Goal: Task Accomplishment & Management: Manage account settings

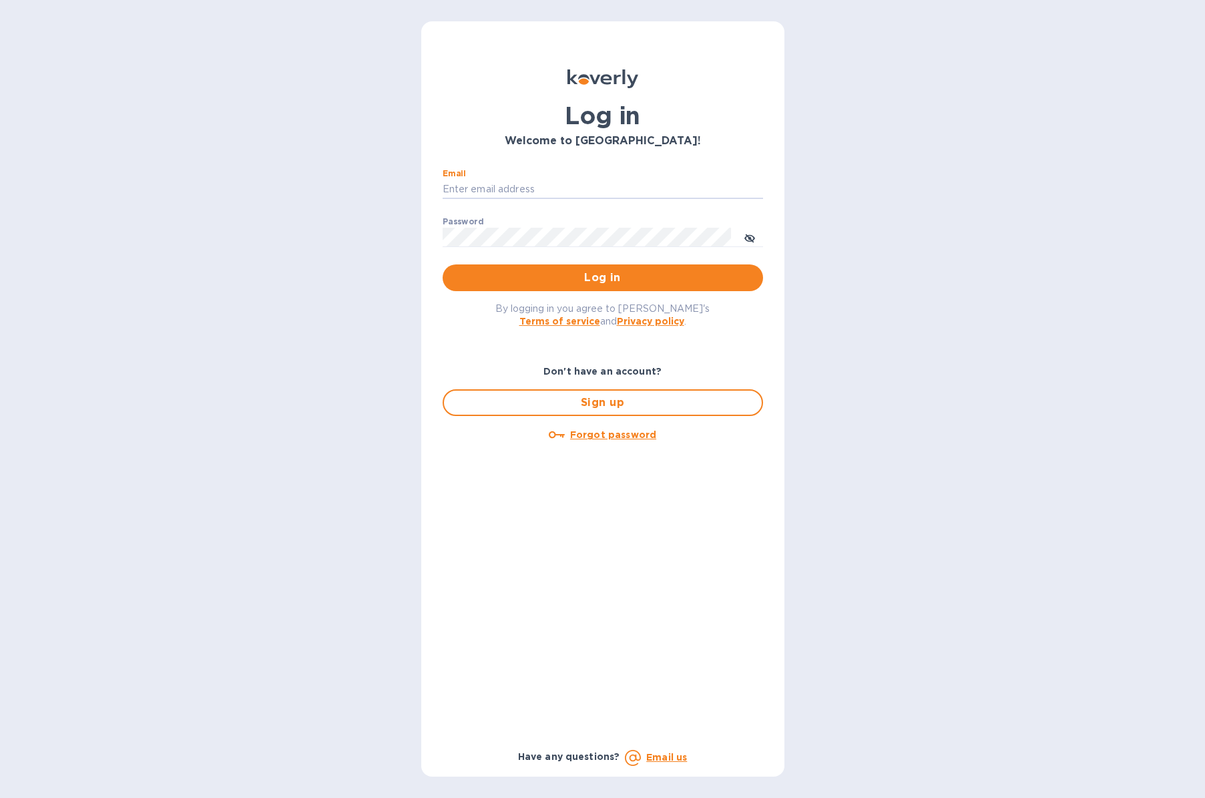
type input "[EMAIL_ADDRESS][DOMAIN_NAME]"
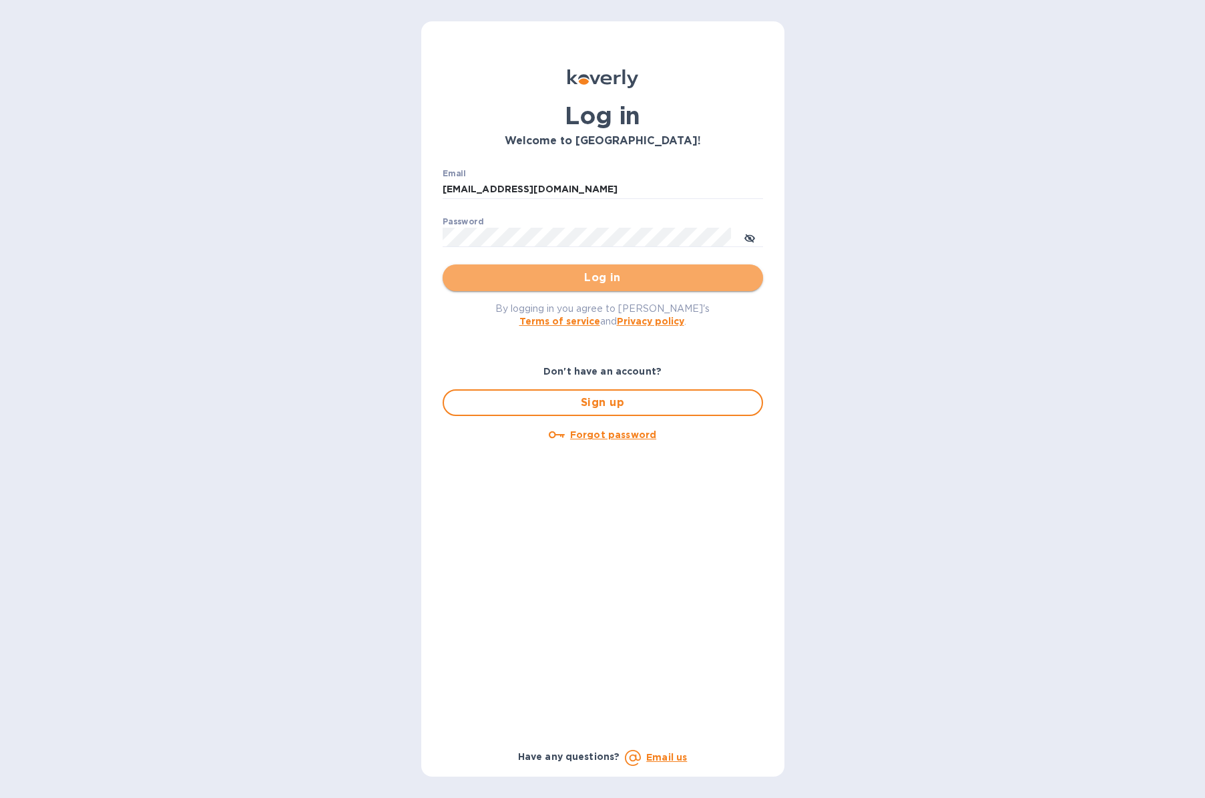
click at [571, 276] on span "Log in" at bounding box center [602, 278] width 299 height 16
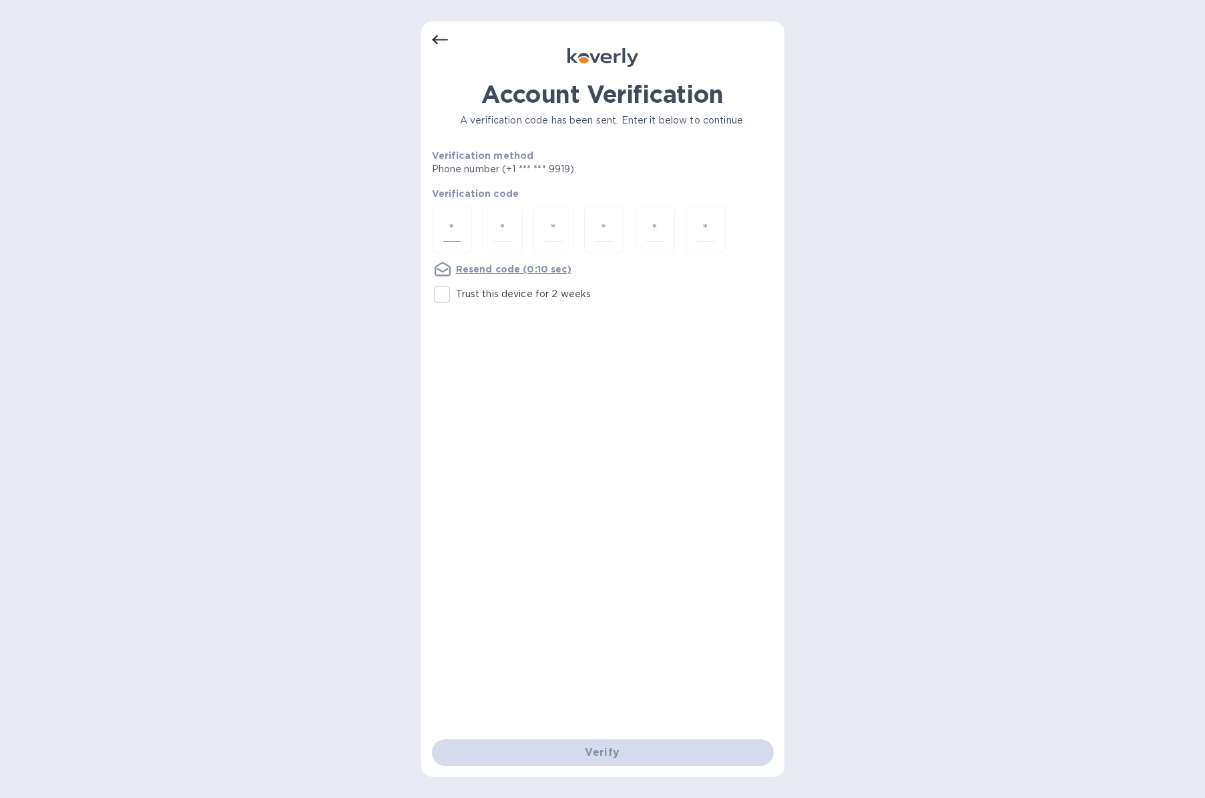
click at [453, 223] on input "number" at bounding box center [451, 229] width 17 height 25
type input "7"
type input "5"
type input "4"
type input "9"
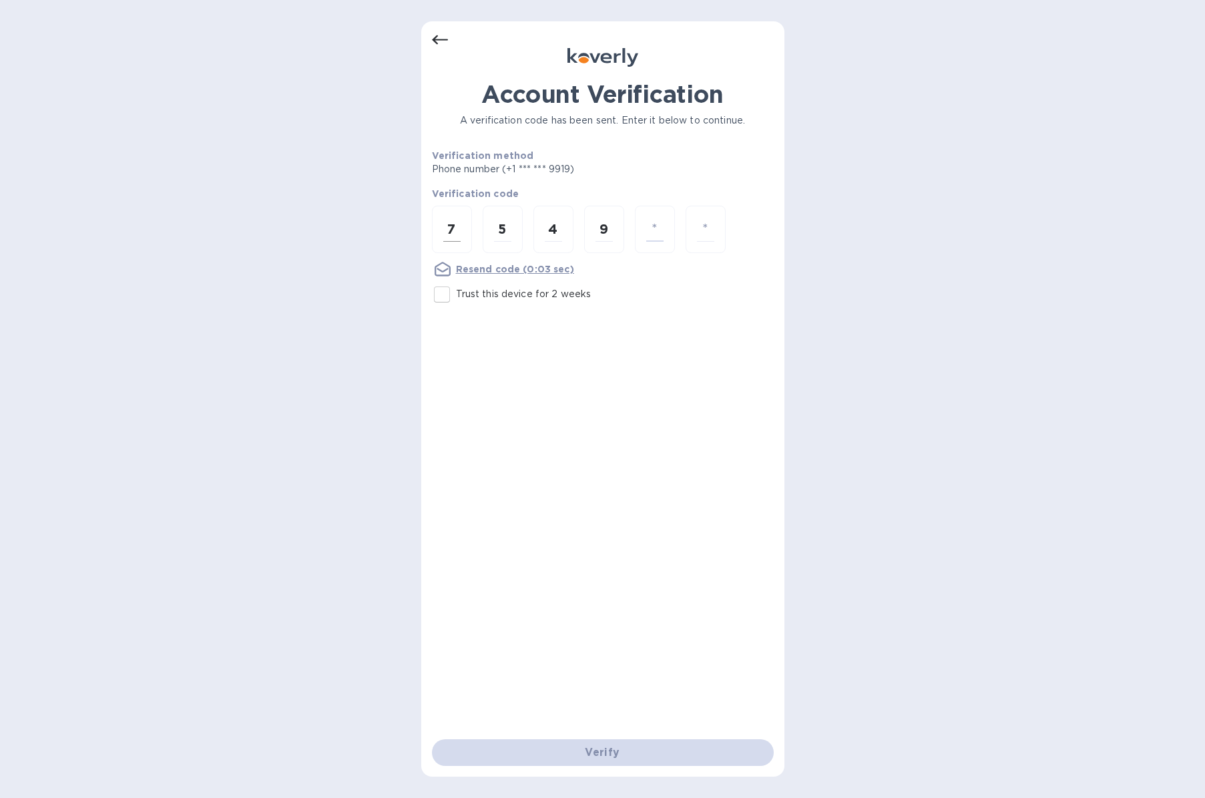
type input "8"
type input "7"
click at [649, 754] on div "Verify" at bounding box center [602, 751] width 352 height 37
click at [454, 228] on input "number" at bounding box center [451, 229] width 17 height 25
type input "7"
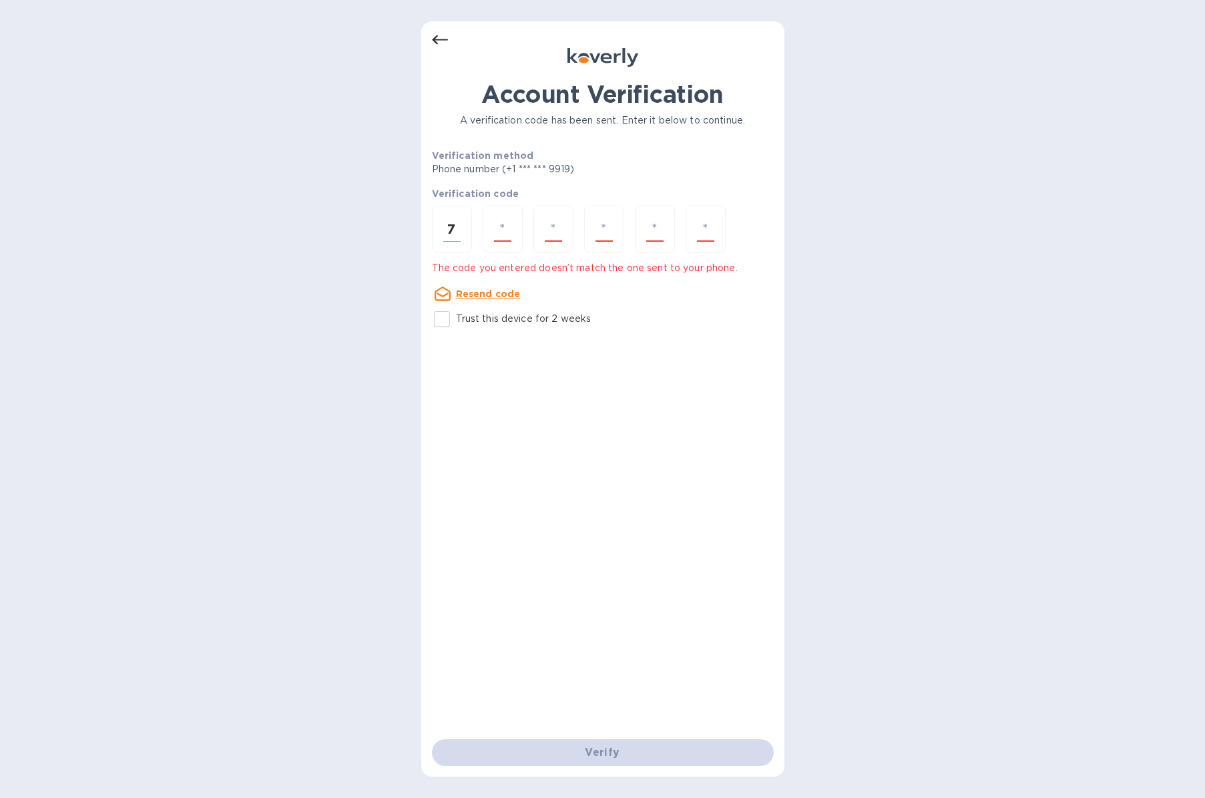
type input "5"
type input "4"
type input "5"
type input "9"
type input "8"
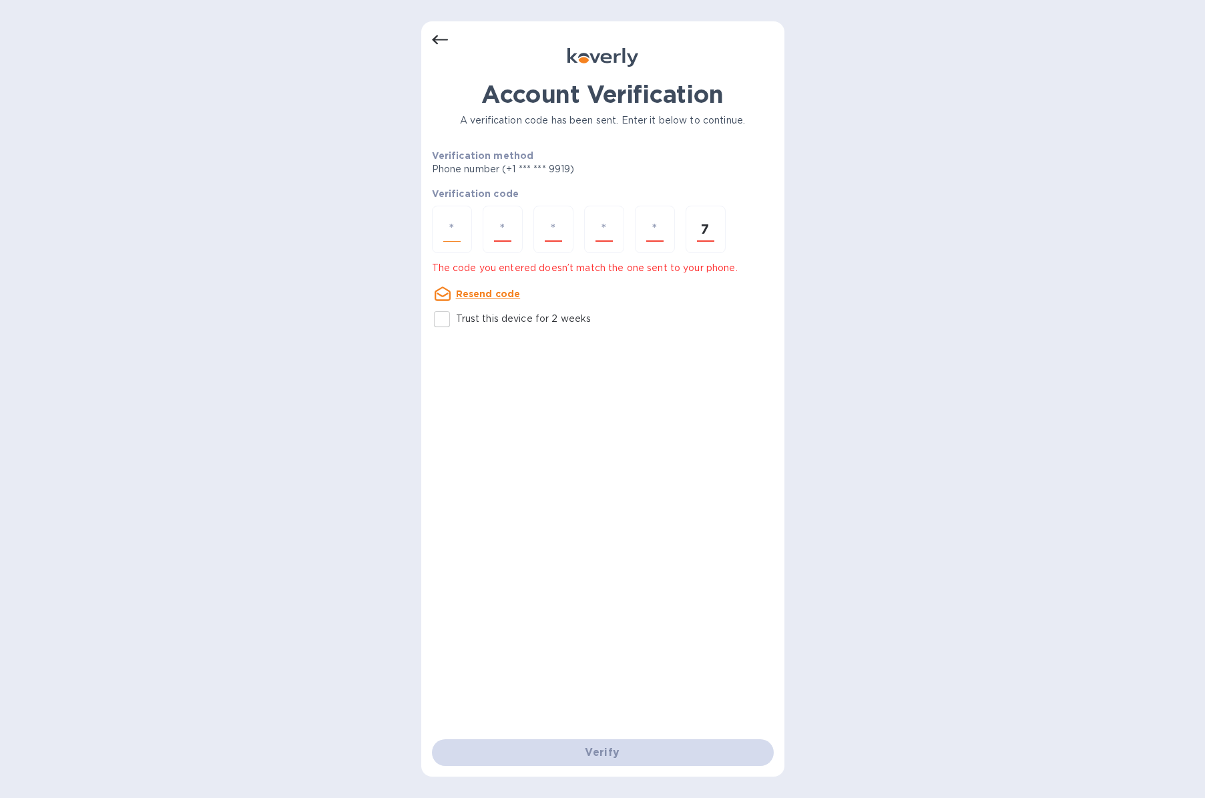
type input "7"
type input "5"
type input "4"
type input "9"
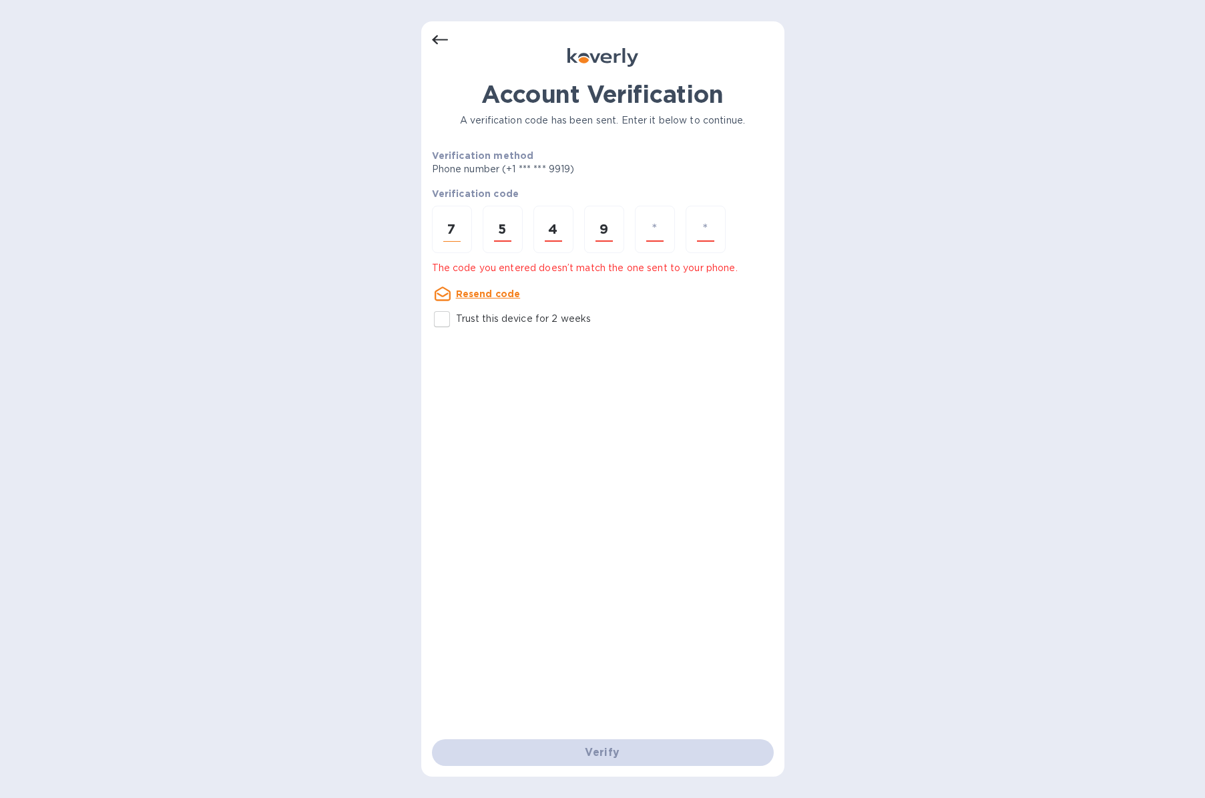
type input "8"
type input "7"
type input "8"
type input "3"
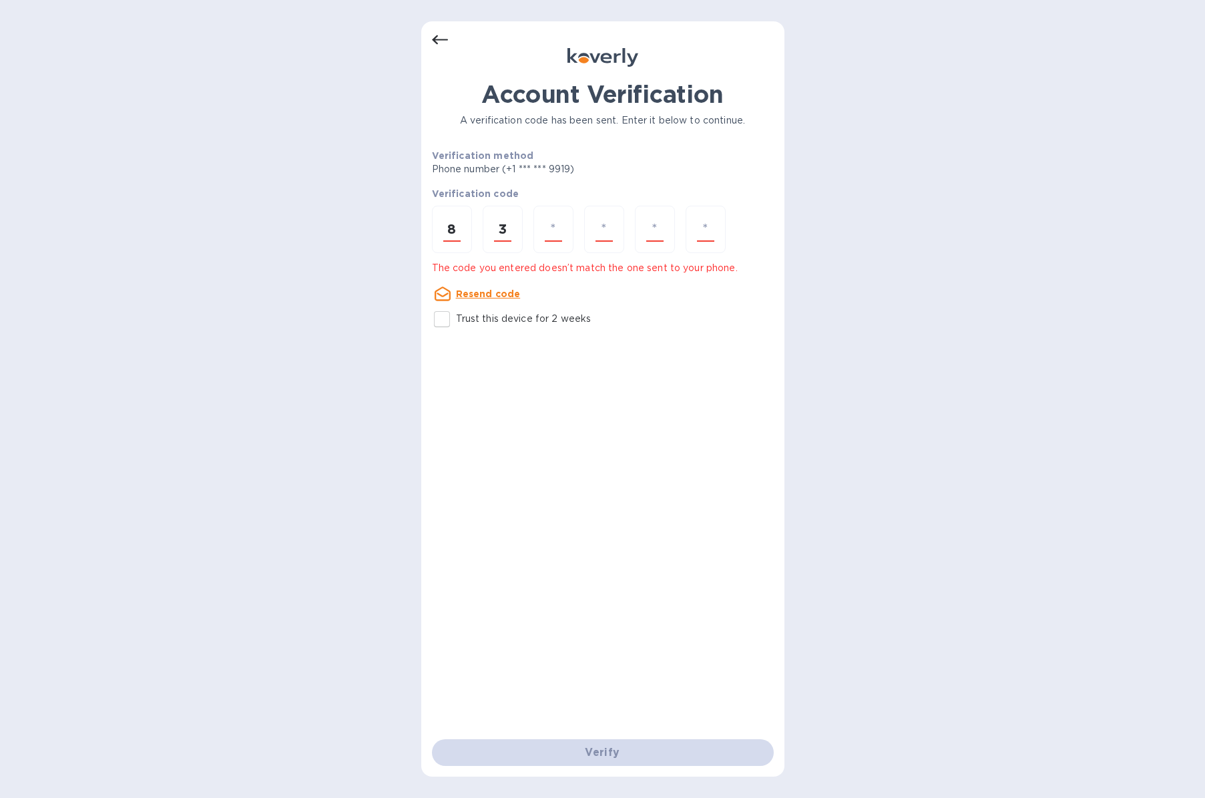
type input "4"
type input "0"
type input "7"
type input "1"
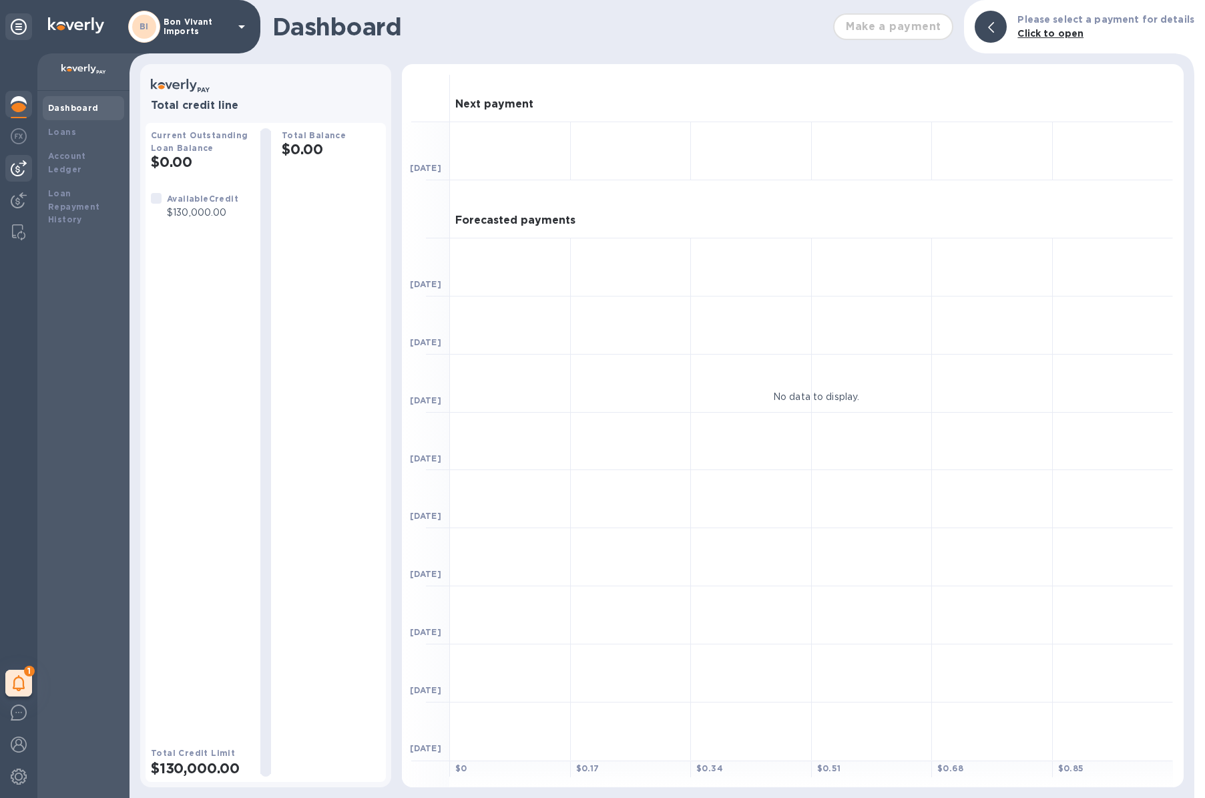
click at [25, 167] on img at bounding box center [19, 168] width 16 height 16
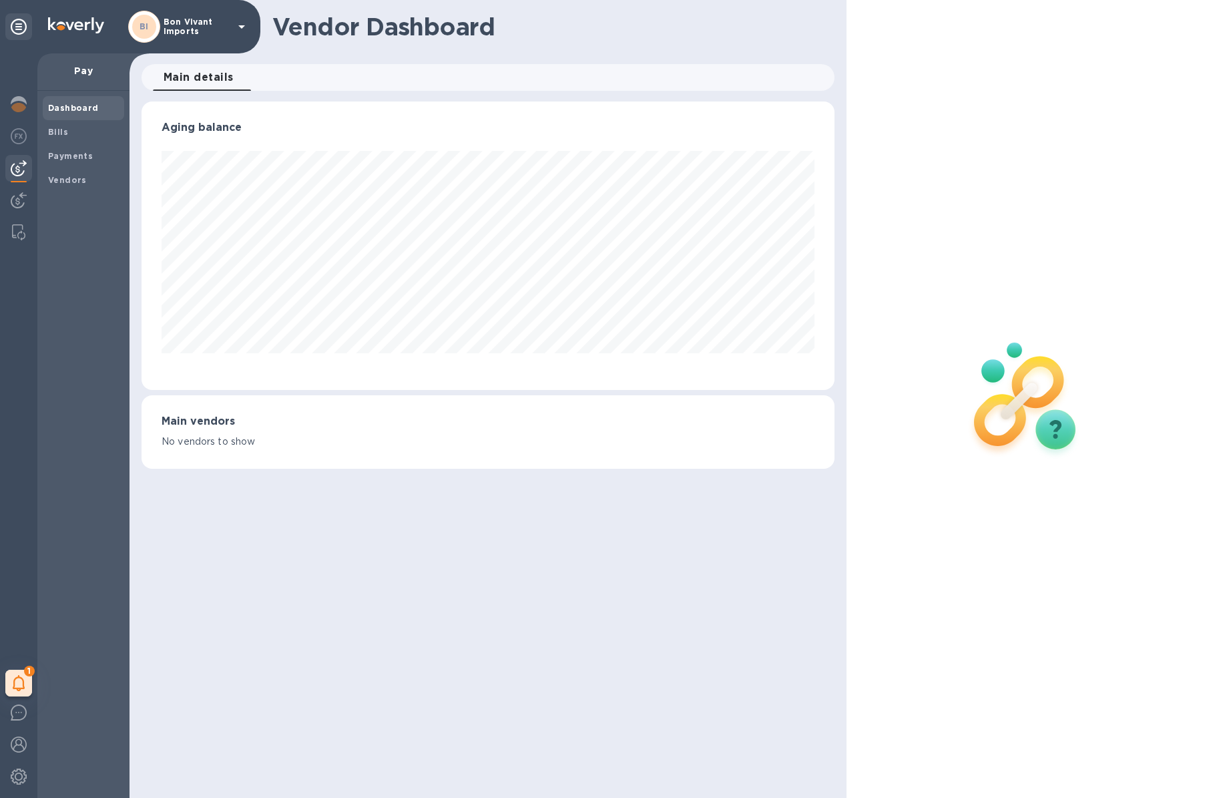
scroll to position [288, 693]
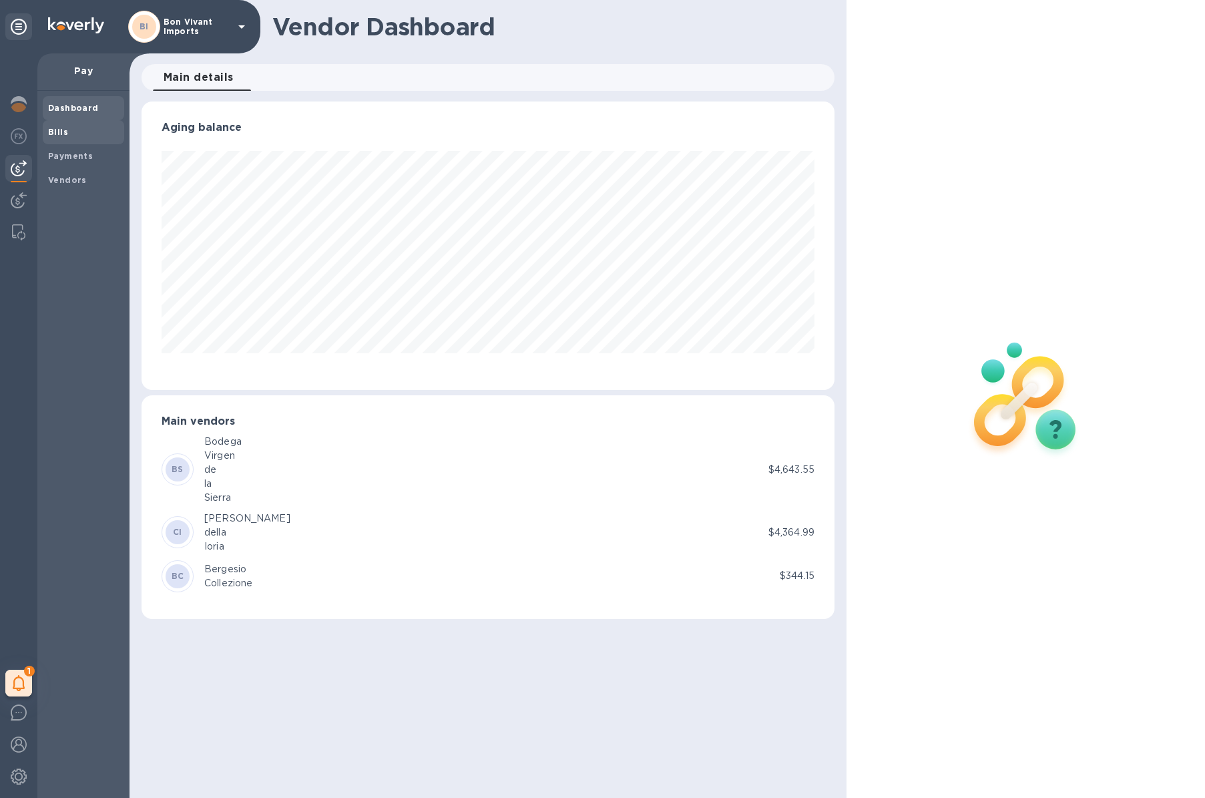
click at [82, 129] on span "Bills" at bounding box center [83, 131] width 71 height 13
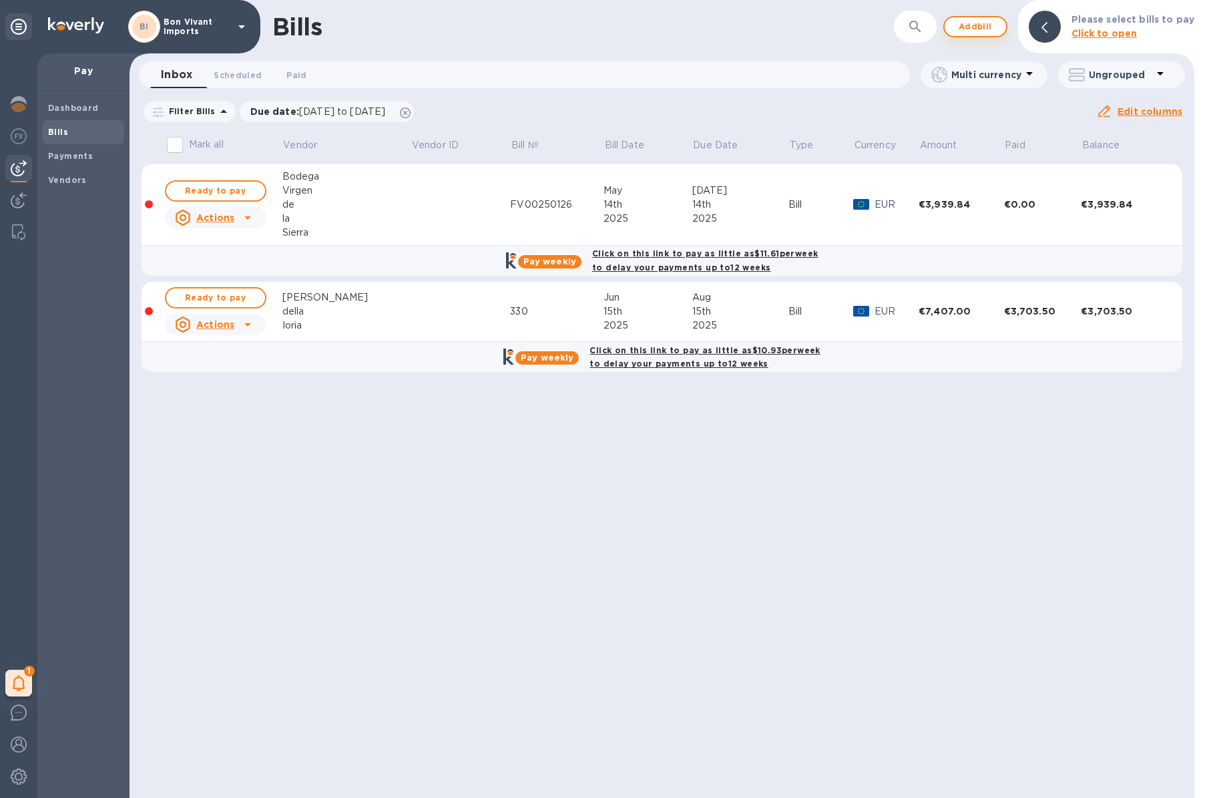
click at [982, 29] on span "Add bill" at bounding box center [975, 27] width 40 height 16
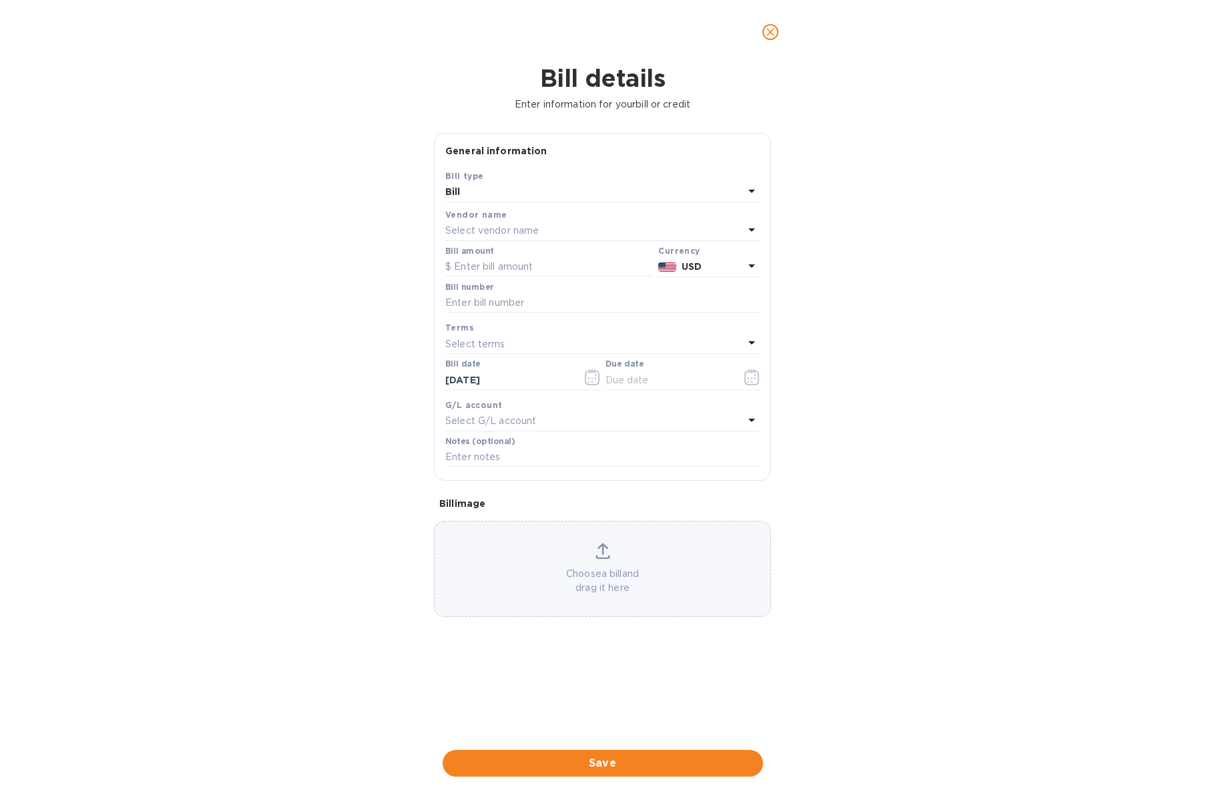
scroll to position [0, 1]
click at [545, 230] on div "Select vendor name" at bounding box center [594, 231] width 298 height 19
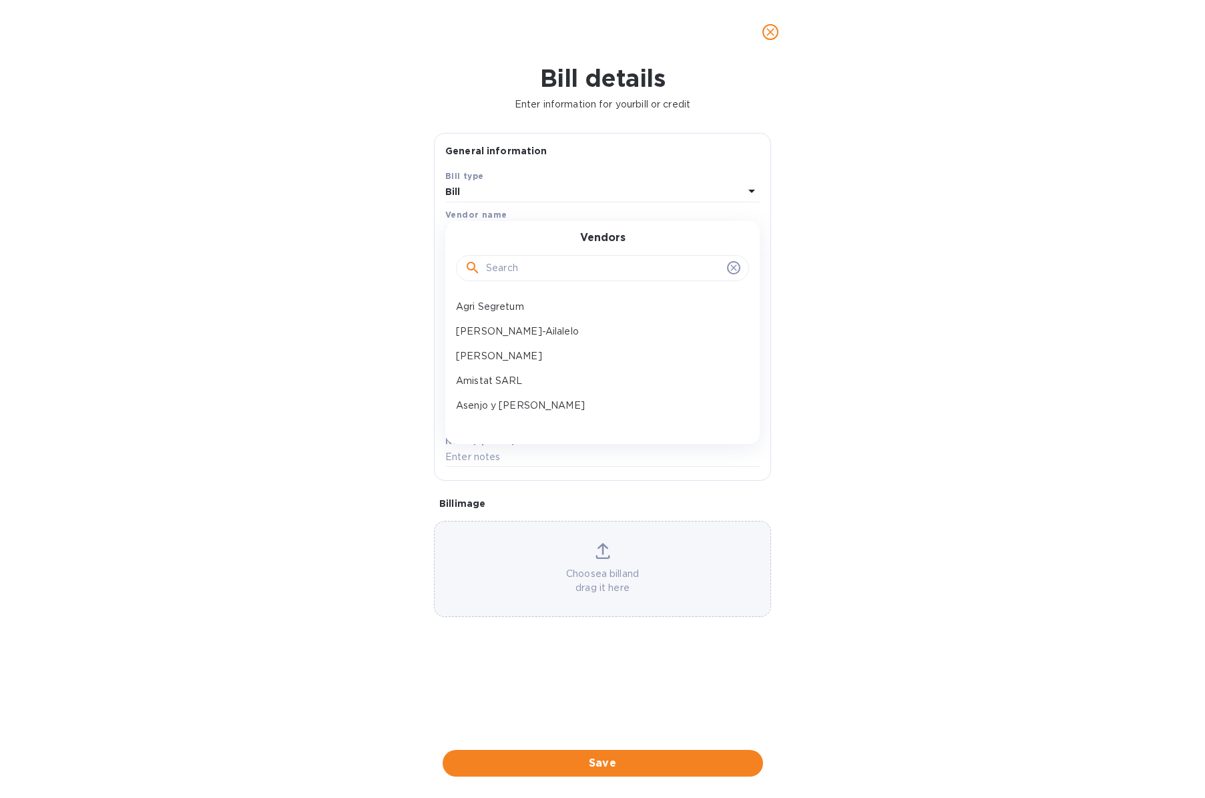
scroll to position [0, 0]
click at [549, 268] on input "text" at bounding box center [604, 268] width 236 height 20
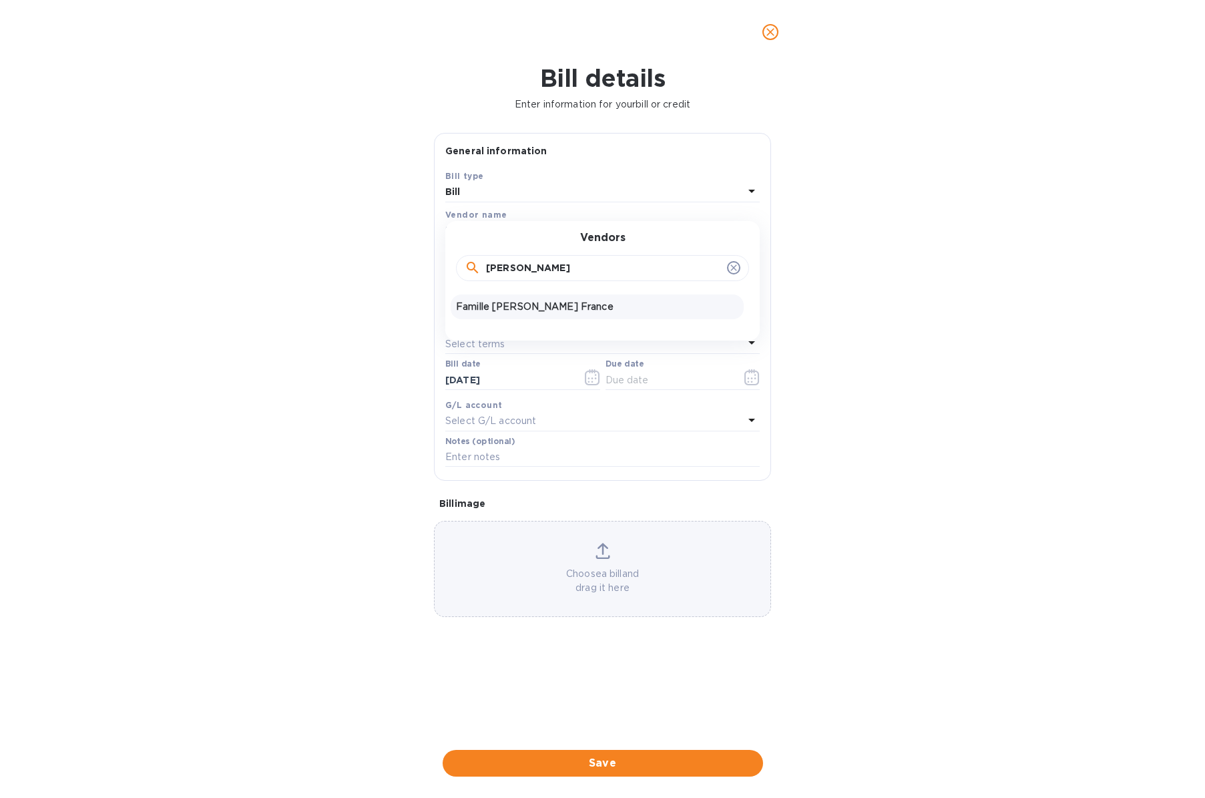
type input "[PERSON_NAME]"
click at [545, 307] on p "Famille [PERSON_NAME] France" at bounding box center [597, 307] width 282 height 14
click at [539, 266] on input "text" at bounding box center [549, 267] width 208 height 20
type input "7,830"
type input "23886"
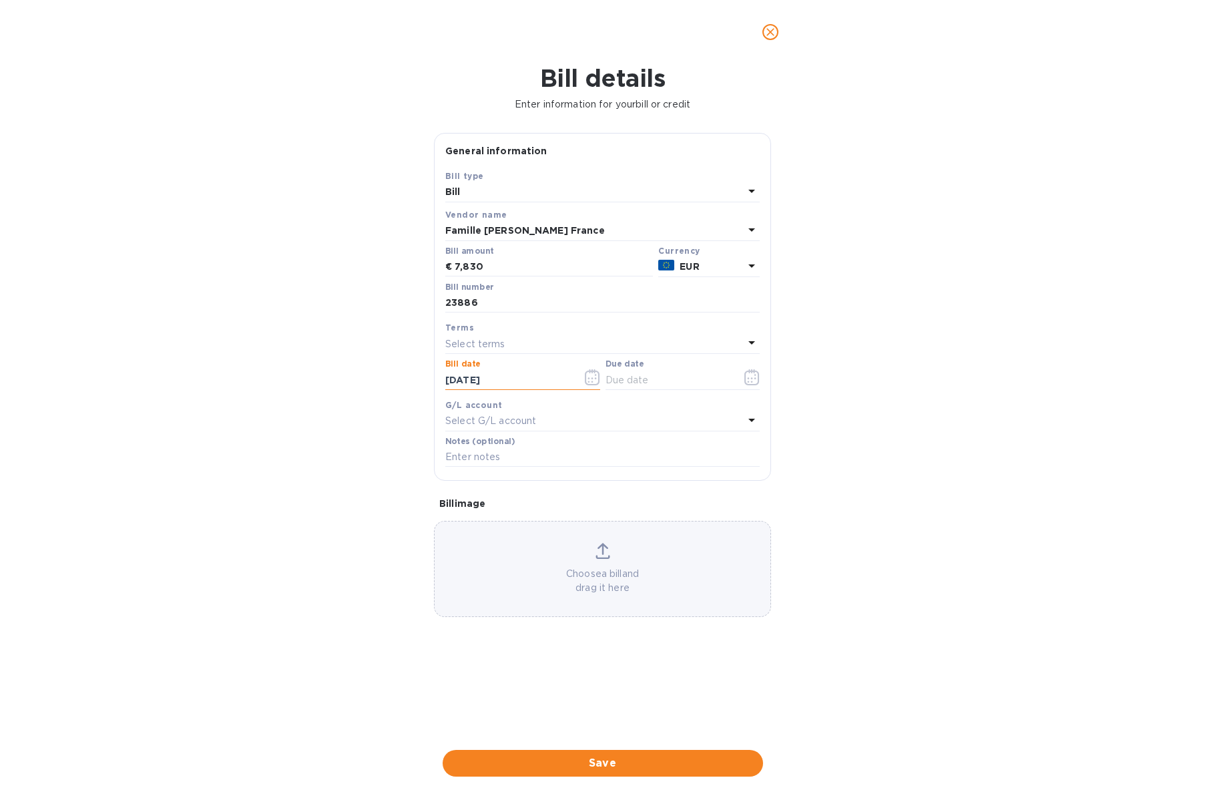
click at [595, 376] on icon "button" at bounding box center [592, 377] width 15 height 16
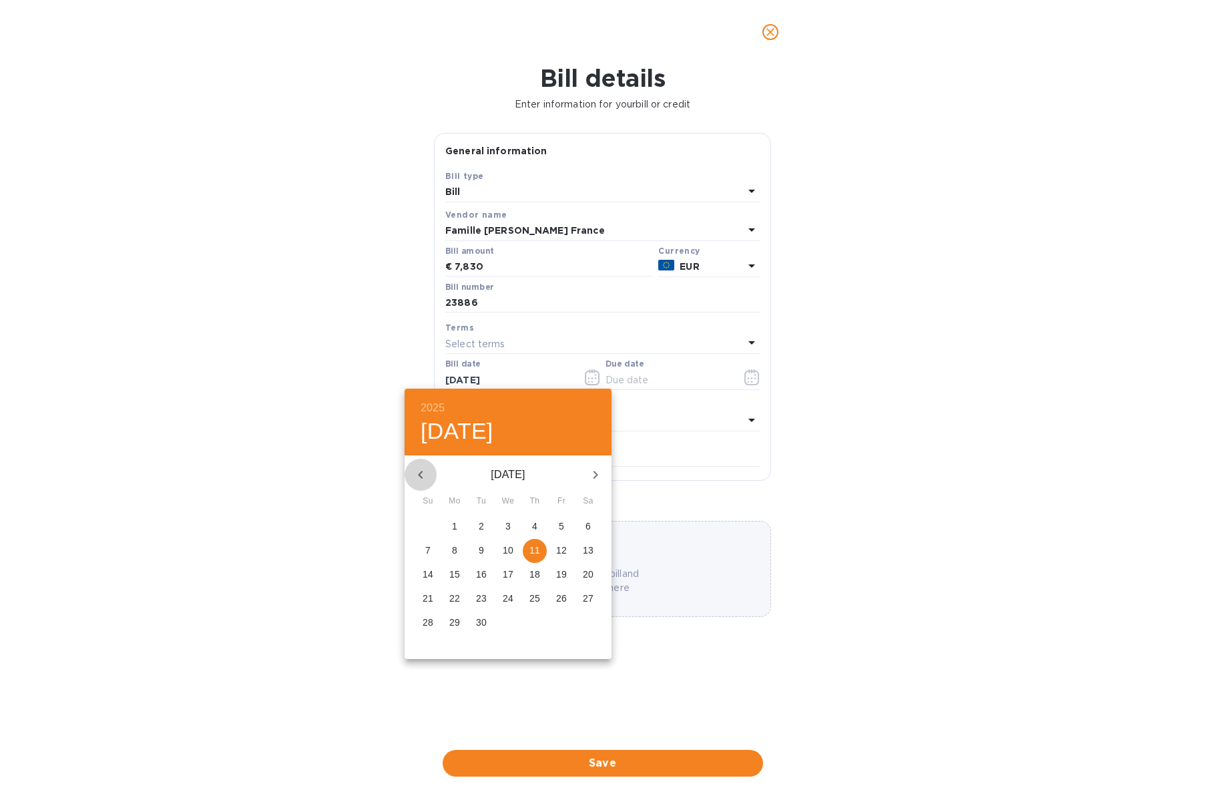
click at [426, 474] on icon "button" at bounding box center [420, 474] width 16 height 16
click at [427, 474] on icon "button" at bounding box center [420, 474] width 16 height 16
click at [428, 474] on icon "button" at bounding box center [420, 474] width 16 height 16
click at [457, 620] on p "26" at bounding box center [454, 621] width 11 height 13
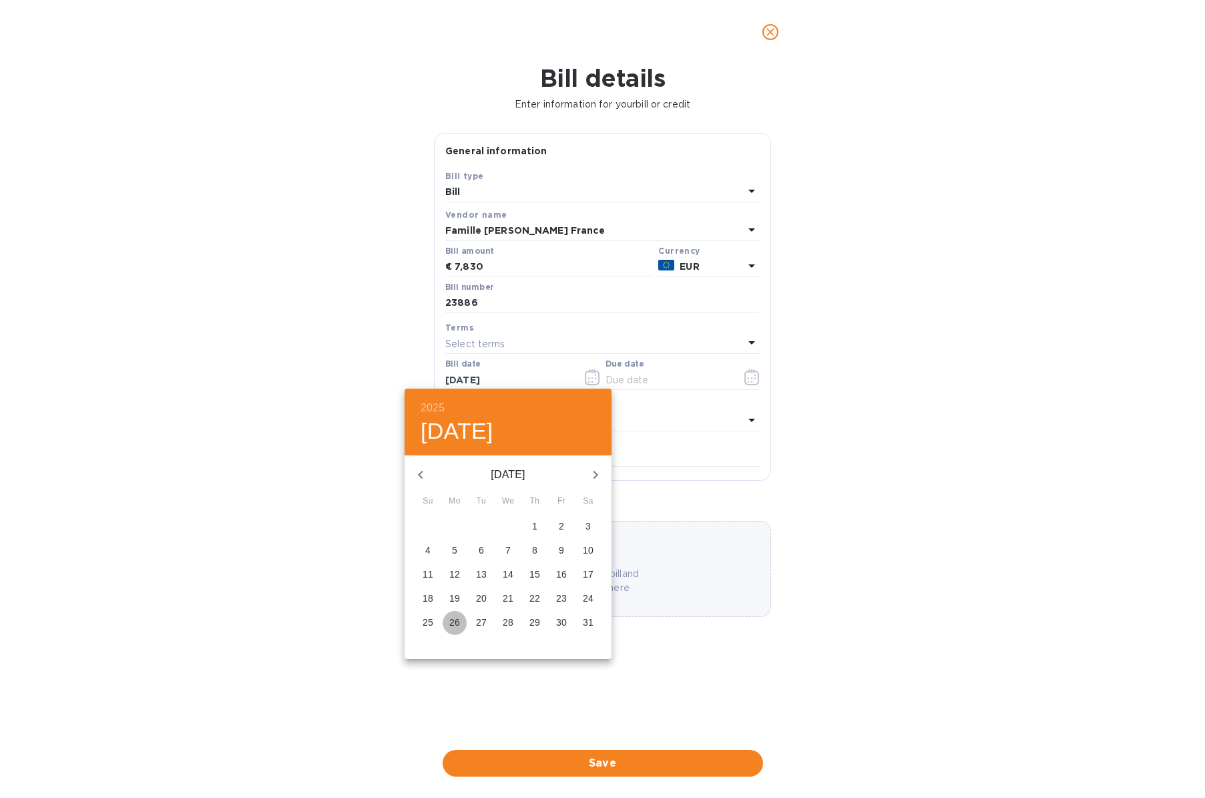
type input "[DATE]"
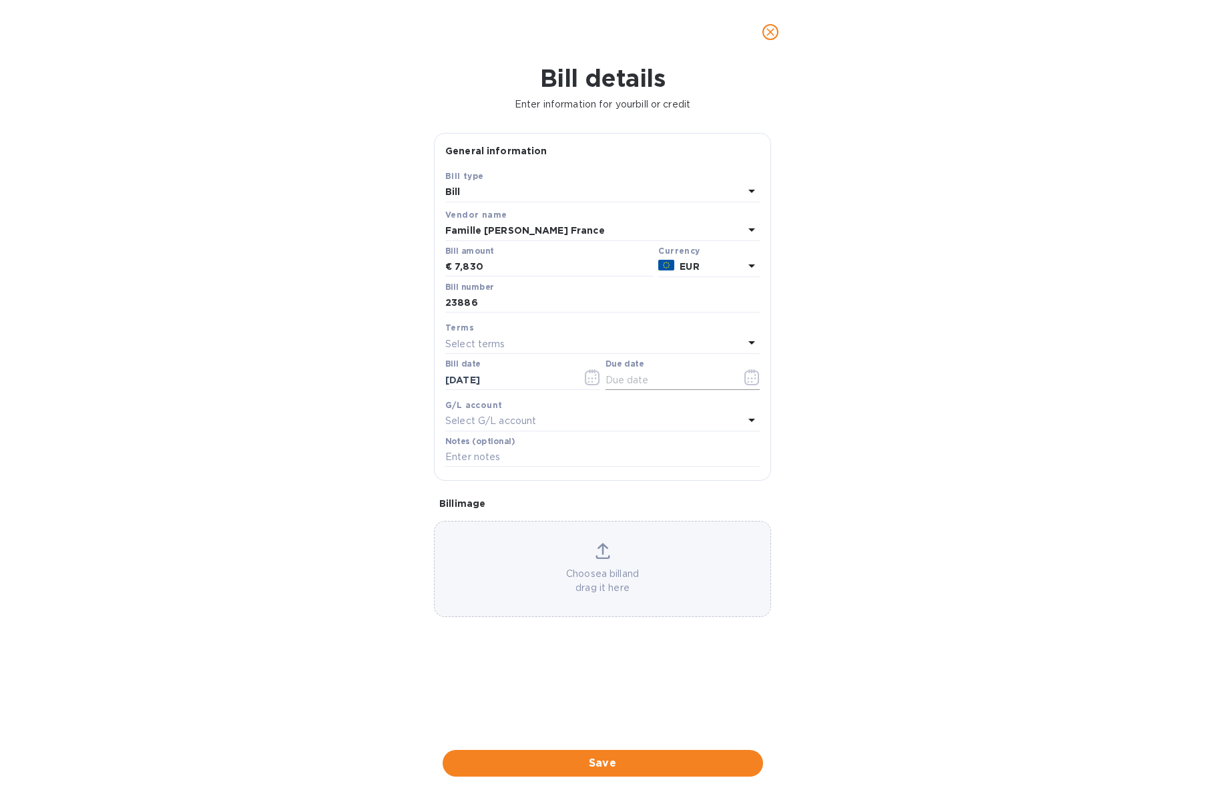
click at [753, 379] on icon "button" at bounding box center [751, 377] width 15 height 16
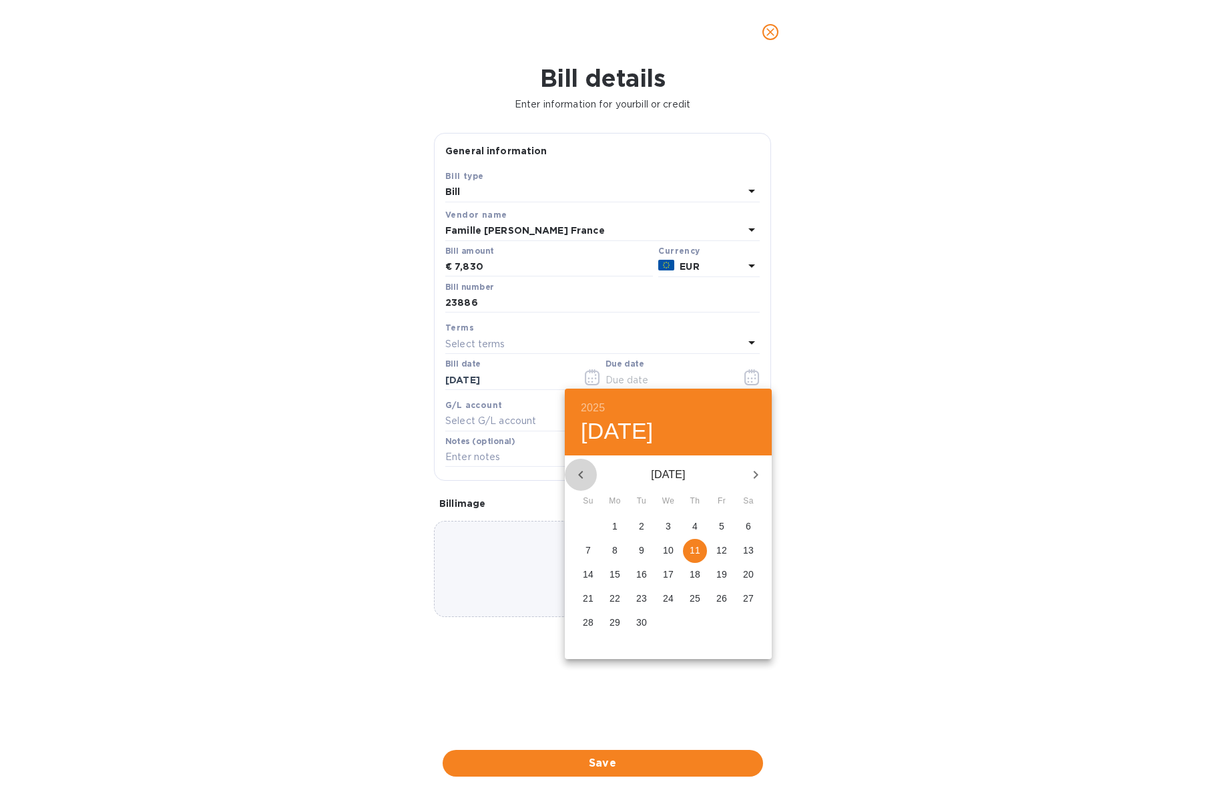
click at [581, 476] on icon "button" at bounding box center [580, 474] width 5 height 8
click at [750, 595] on p "26" at bounding box center [748, 597] width 11 height 13
type input "[DATE]"
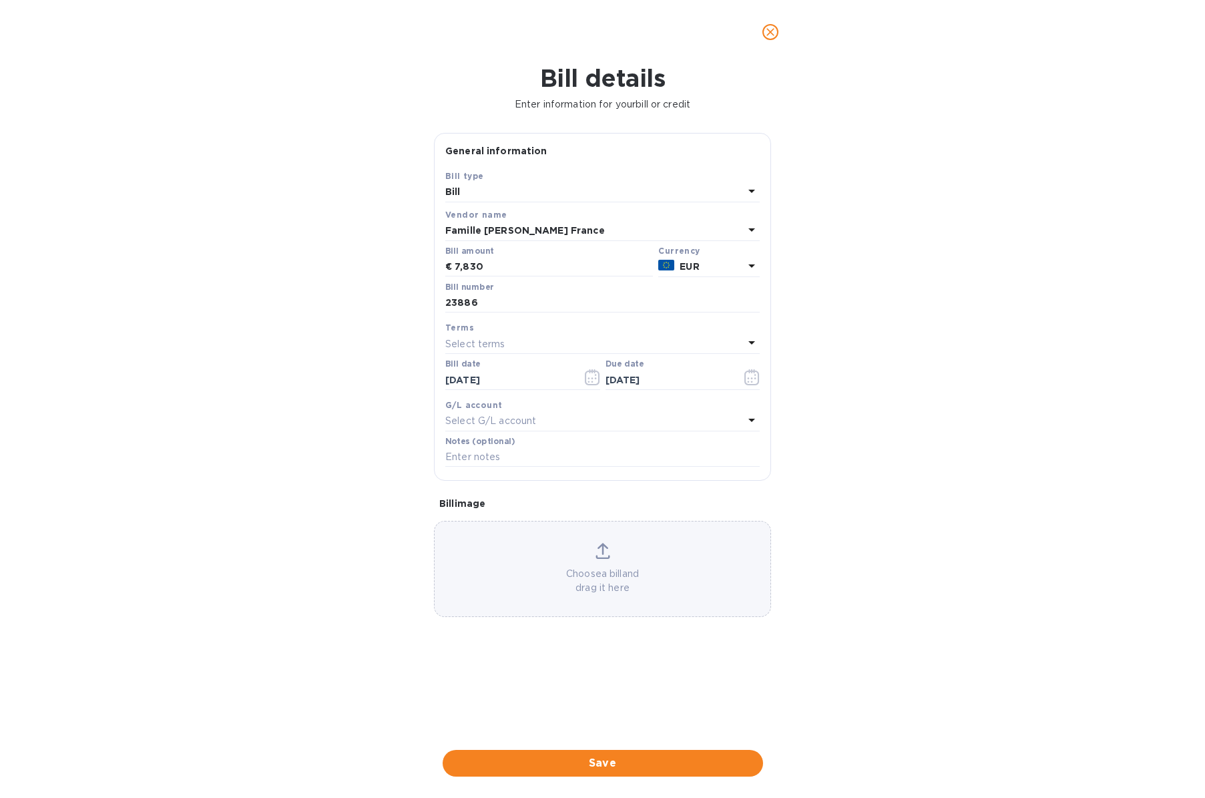
click at [683, 568] on p "Choose a bill and drag it here" at bounding box center [602, 581] width 336 height 28
click at [703, 755] on span "Save" at bounding box center [602, 763] width 299 height 16
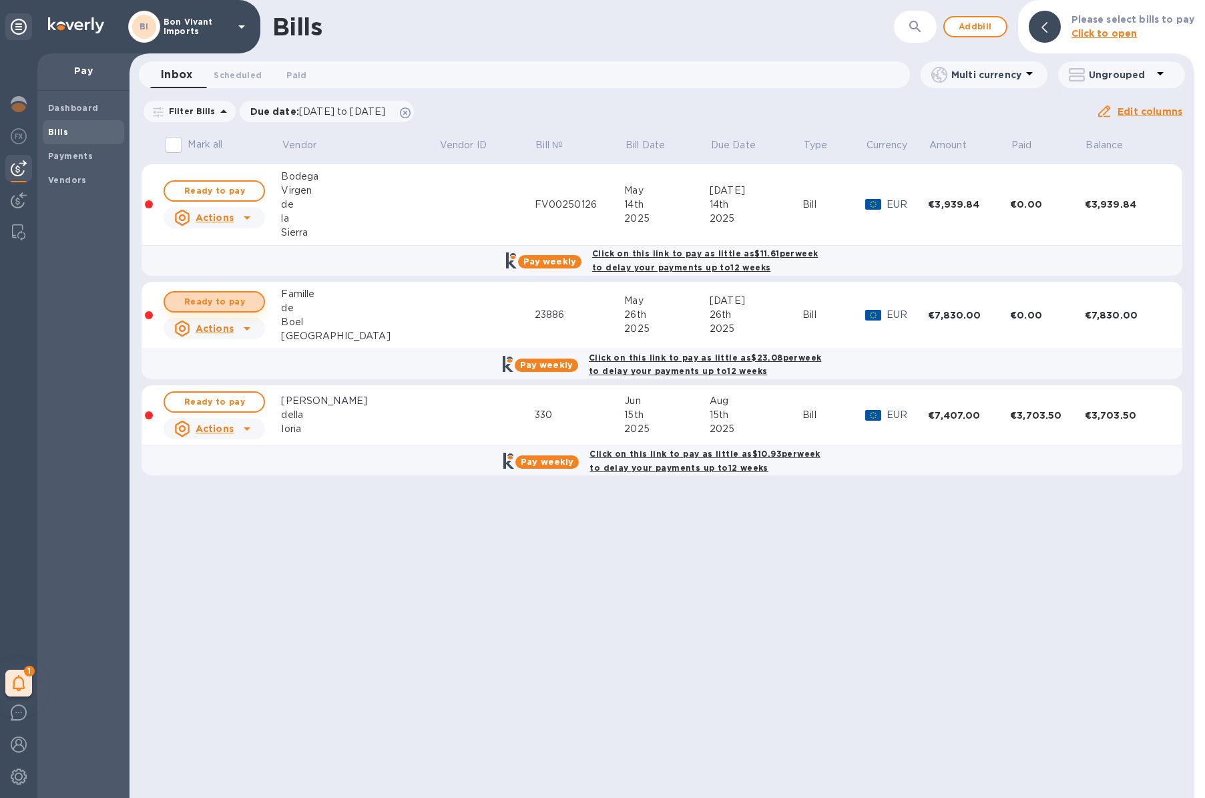
click at [222, 300] on span "Ready to pay" at bounding box center [214, 302] width 77 height 16
